Goal: Find specific page/section: Find specific page/section

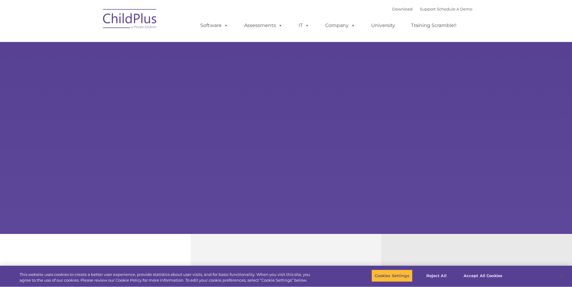
select select "MEDIUM"
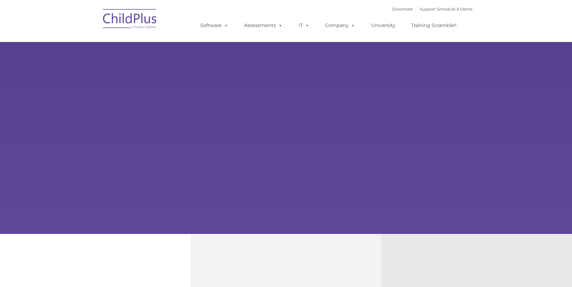
type input ""
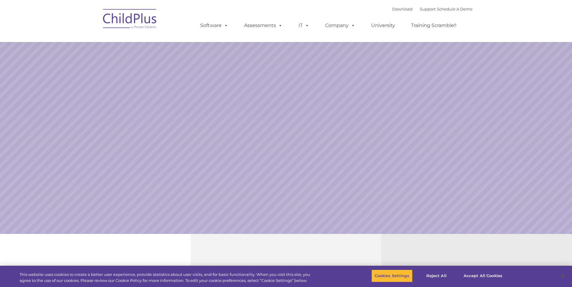
select select "MEDIUM"
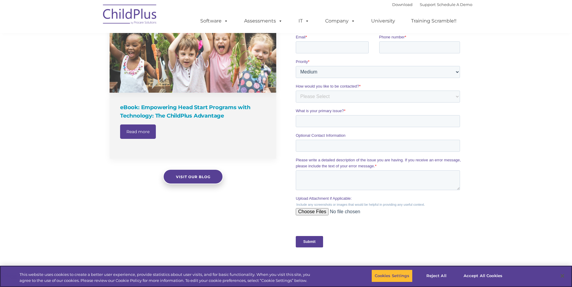
scroll to position [421, 0]
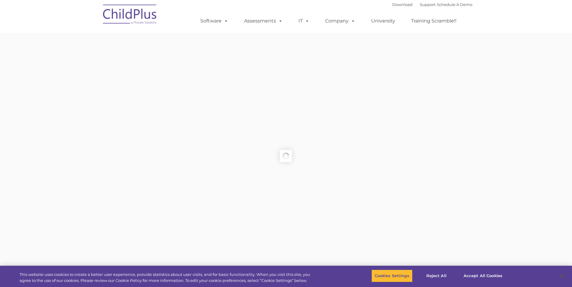
type input ""
